Goal: Task Accomplishment & Management: Manage account settings

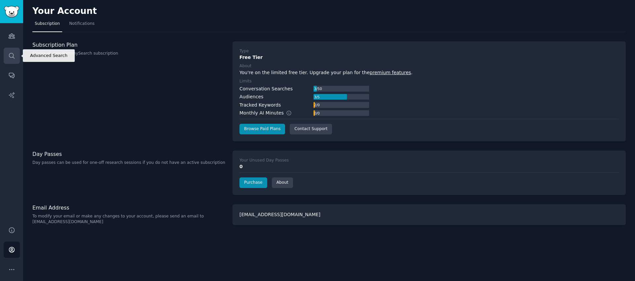
click at [11, 56] on icon "Sidebar" at bounding box center [11, 55] width 7 height 7
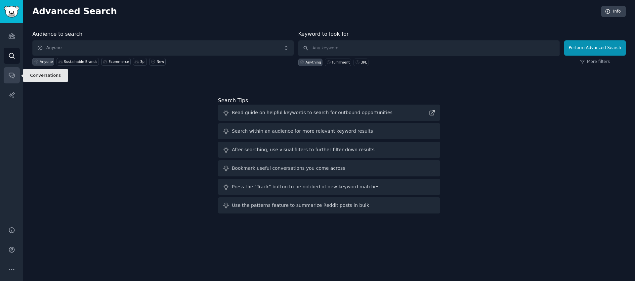
click at [12, 74] on icon "Sidebar" at bounding box center [11, 75] width 7 height 7
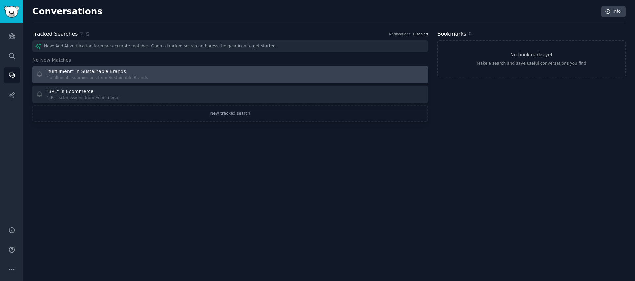
click at [133, 77] on div ""fulfillment" submissions from Sustainable Brands" at bounding box center [96, 78] width 101 height 6
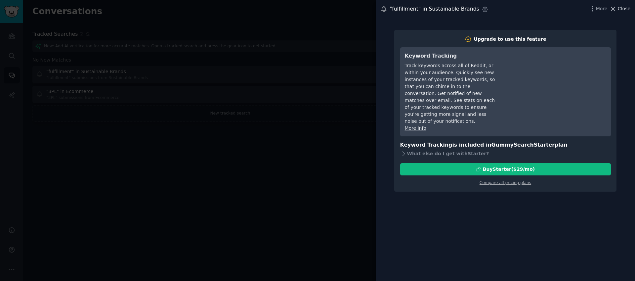
click at [626, 10] on span "Close" at bounding box center [623, 8] width 13 height 7
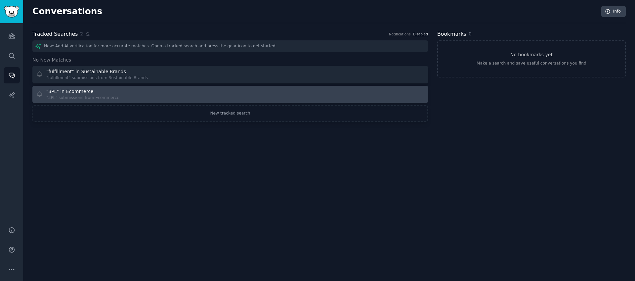
click at [79, 95] on div ""3PL" submissions from Ecommerce" at bounding box center [82, 98] width 73 height 6
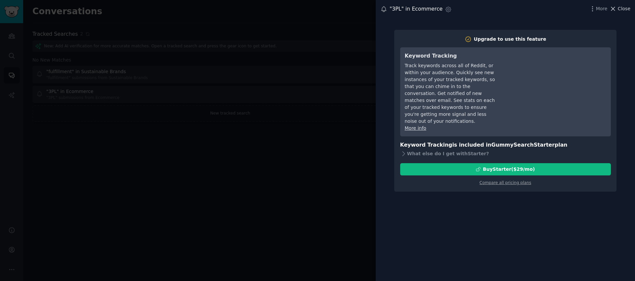
click at [625, 11] on span "Close" at bounding box center [623, 8] width 13 height 7
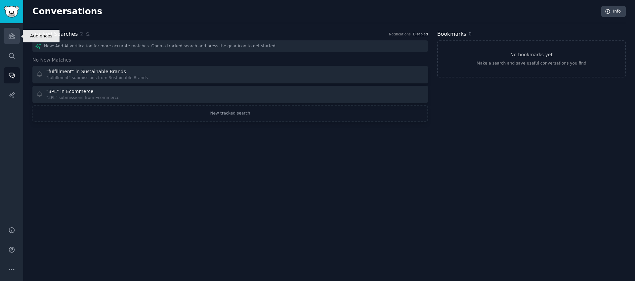
click at [12, 37] on icon "Sidebar" at bounding box center [11, 35] width 7 height 7
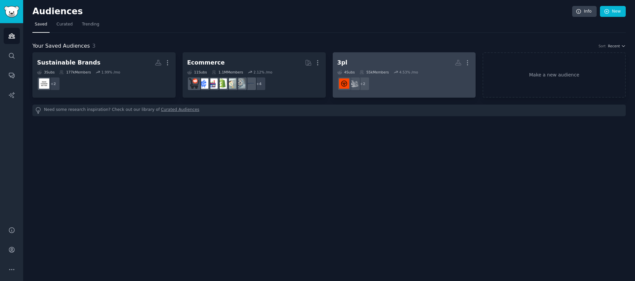
click at [399, 75] on dd "+ 2" at bounding box center [404, 83] width 134 height 19
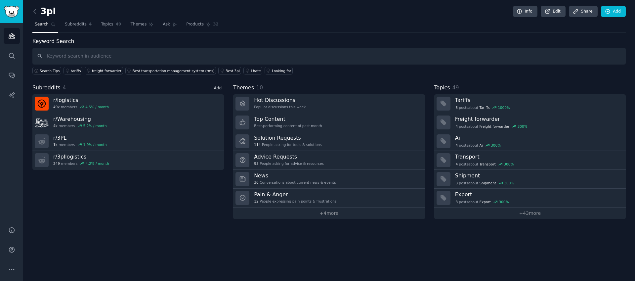
click at [219, 89] on link "+ Add" at bounding box center [215, 88] width 13 height 5
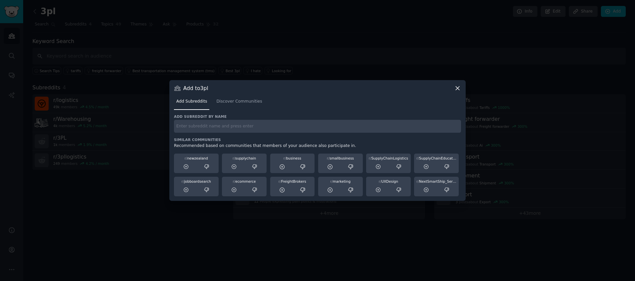
click at [189, 126] on input "text" at bounding box center [317, 126] width 287 height 13
type input "pickpackship"
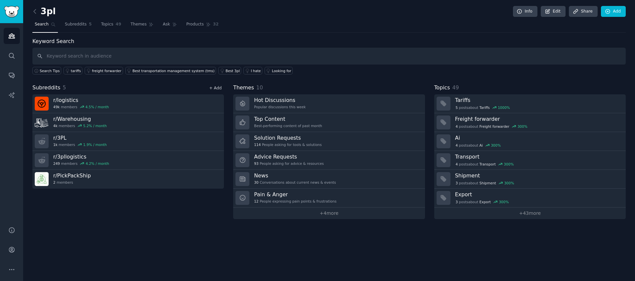
click at [219, 88] on link "+ Add" at bounding box center [215, 88] width 13 height 5
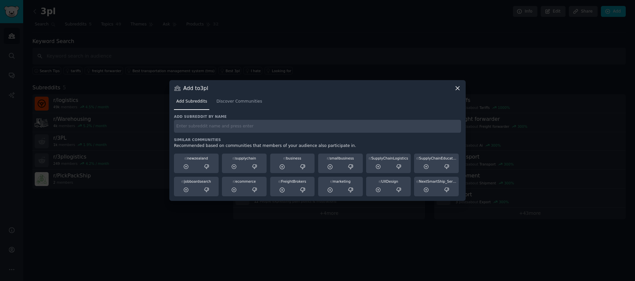
click at [251, 126] on input "text" at bounding box center [317, 126] width 287 height 13
type input "ups"
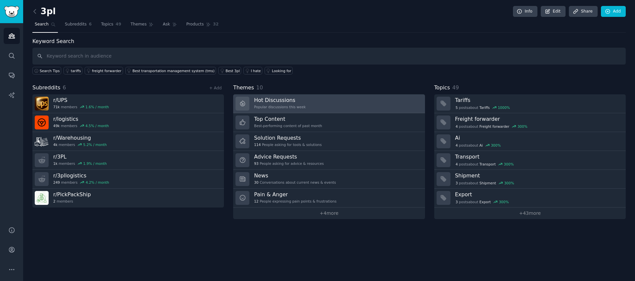
click at [297, 107] on div "Popular discussions this week" at bounding box center [280, 106] width 52 height 5
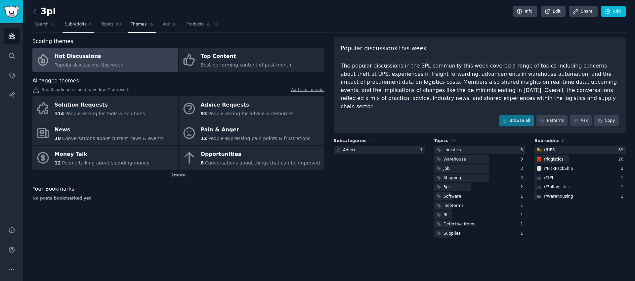
click at [74, 25] on span "Subreddits" at bounding box center [76, 24] width 22 height 6
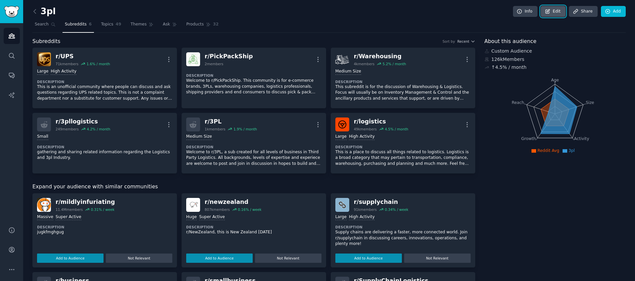
click at [547, 13] on icon at bounding box center [547, 12] width 6 height 6
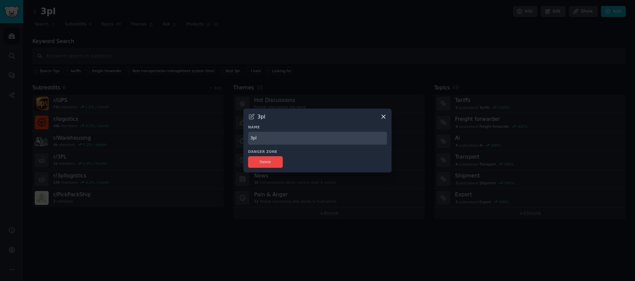
click at [257, 133] on input "3pl" at bounding box center [317, 138] width 139 height 13
click at [261, 139] on input "3pl" at bounding box center [317, 138] width 139 height 13
type input "3PL"
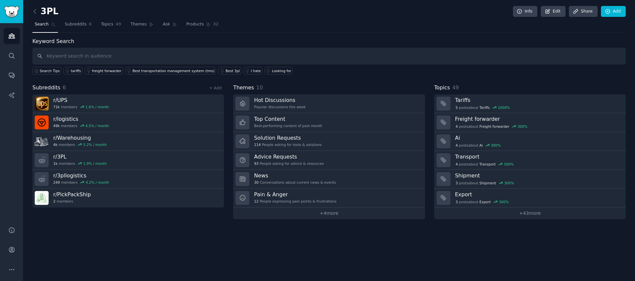
click at [47, 13] on h2 "3PL" at bounding box center [45, 11] width 26 height 11
click at [14, 35] on icon "Sidebar" at bounding box center [11, 35] width 7 height 7
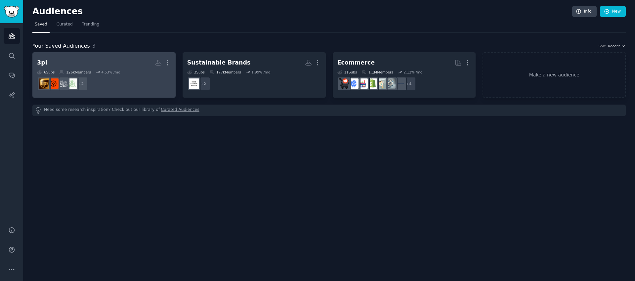
click at [41, 62] on div "3pl" at bounding box center [42, 63] width 10 height 8
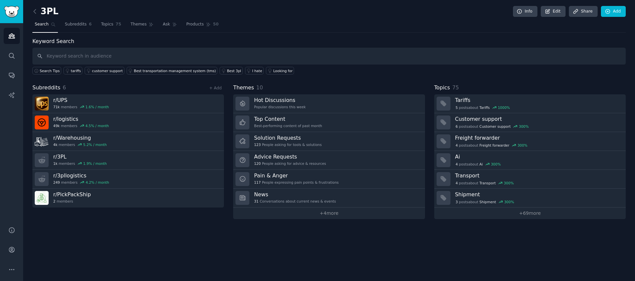
click at [49, 13] on h2 "3PL" at bounding box center [45, 11] width 26 height 11
click at [50, 11] on h2 "3PL" at bounding box center [45, 11] width 26 height 11
click at [557, 14] on link "Edit" at bounding box center [552, 11] width 25 height 11
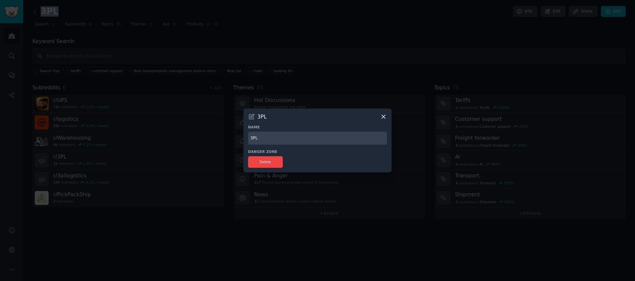
click at [280, 139] on input "3PL" at bounding box center [317, 138] width 139 height 13
type input "3PL /"
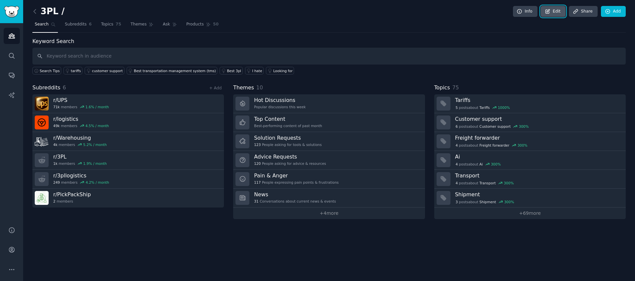
click at [559, 16] on link "Edit" at bounding box center [552, 11] width 25 height 11
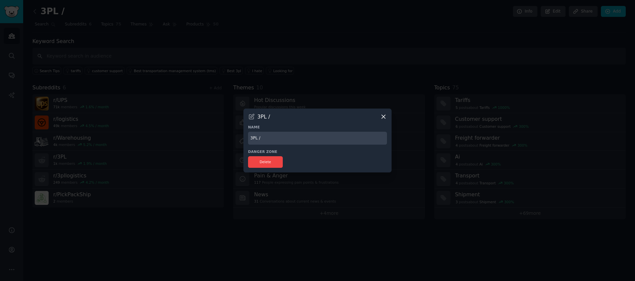
click at [297, 137] on input "3PL /" at bounding box center [317, 138] width 139 height 13
type input "3PL / Fulfillment"
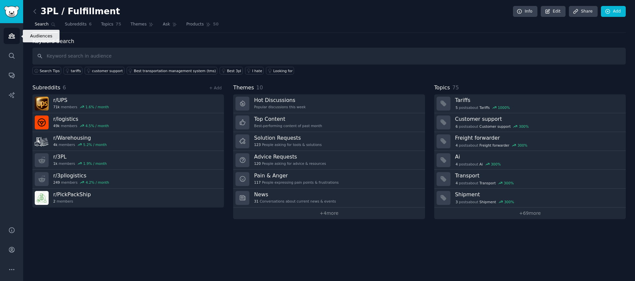
click at [6, 38] on link "Audiences" at bounding box center [12, 36] width 16 height 16
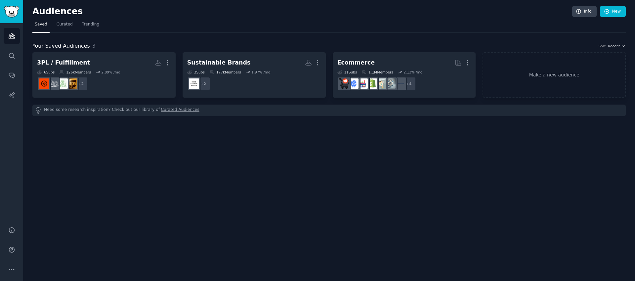
click at [168, 155] on div "Audiences Info New Saved Curated Trending Your Saved Audiences 3 Sort Recent 3P…" at bounding box center [328, 140] width 611 height 281
click at [13, 57] on icon "Sidebar" at bounding box center [11, 55] width 5 height 5
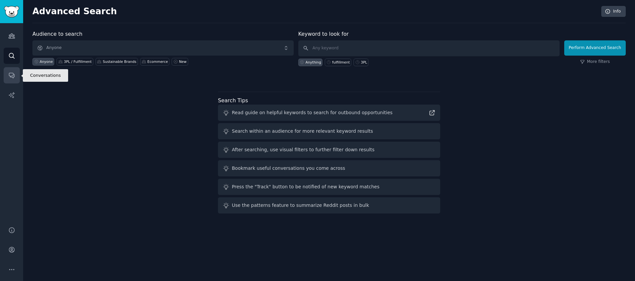
click at [10, 77] on icon "Sidebar" at bounding box center [11, 75] width 5 height 5
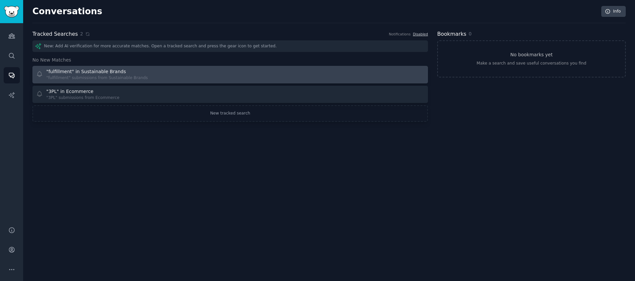
click at [126, 75] on div ""fulfillment" submissions from Sustainable Brands" at bounding box center [96, 78] width 101 height 6
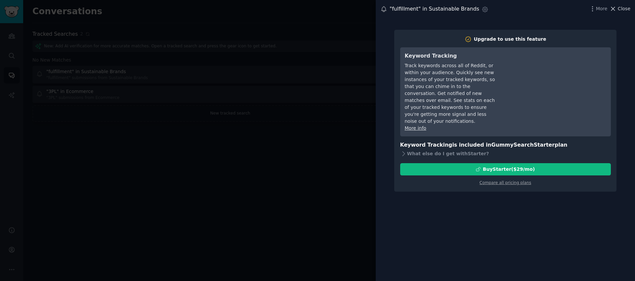
click at [625, 8] on span "Close" at bounding box center [623, 8] width 13 height 7
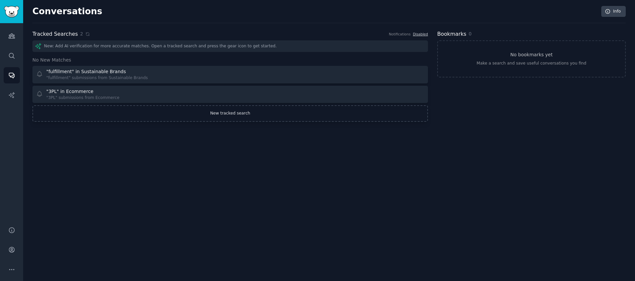
click at [227, 113] on link "New tracked search" at bounding box center [229, 113] width 395 height 17
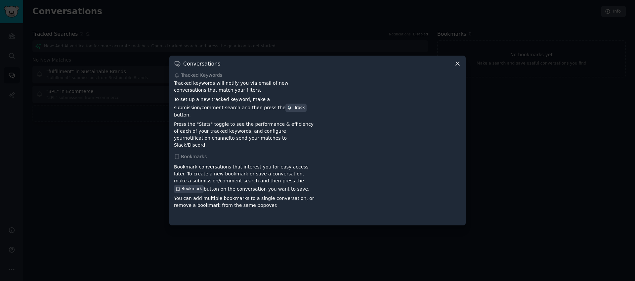
click at [459, 67] on icon at bounding box center [457, 63] width 7 height 7
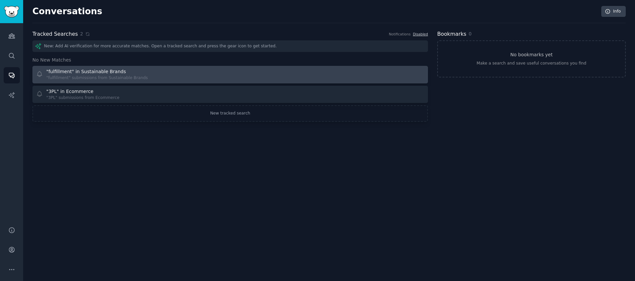
click at [118, 76] on div ""fulfillment" submissions from Sustainable Brands" at bounding box center [96, 78] width 101 height 6
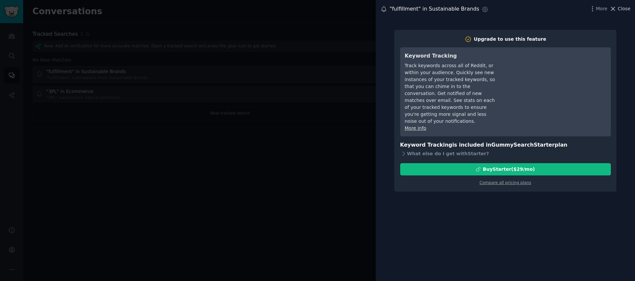
click at [627, 10] on span "Close" at bounding box center [623, 8] width 13 height 7
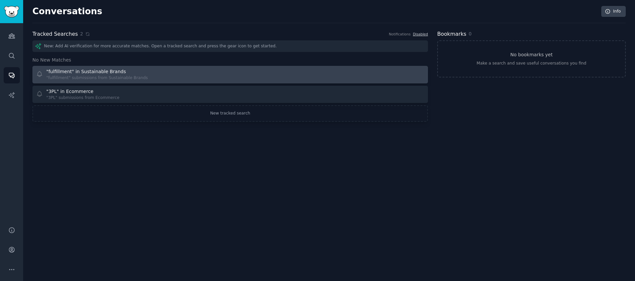
click at [268, 75] on div at bounding box center [330, 74] width 190 height 13
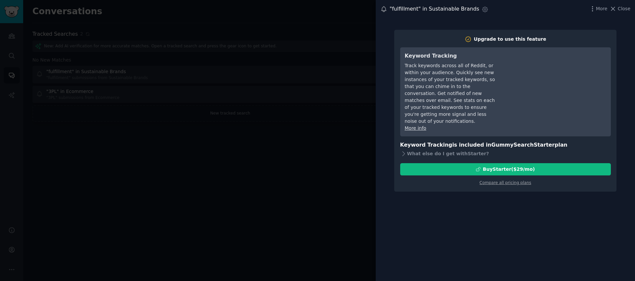
click at [431, 73] on div "Track keywords across all of Reddit, or within your audience. Quickly see new i…" at bounding box center [451, 93] width 93 height 62
click at [625, 11] on span "Close" at bounding box center [623, 8] width 13 height 7
